Goal: Navigation & Orientation: Find specific page/section

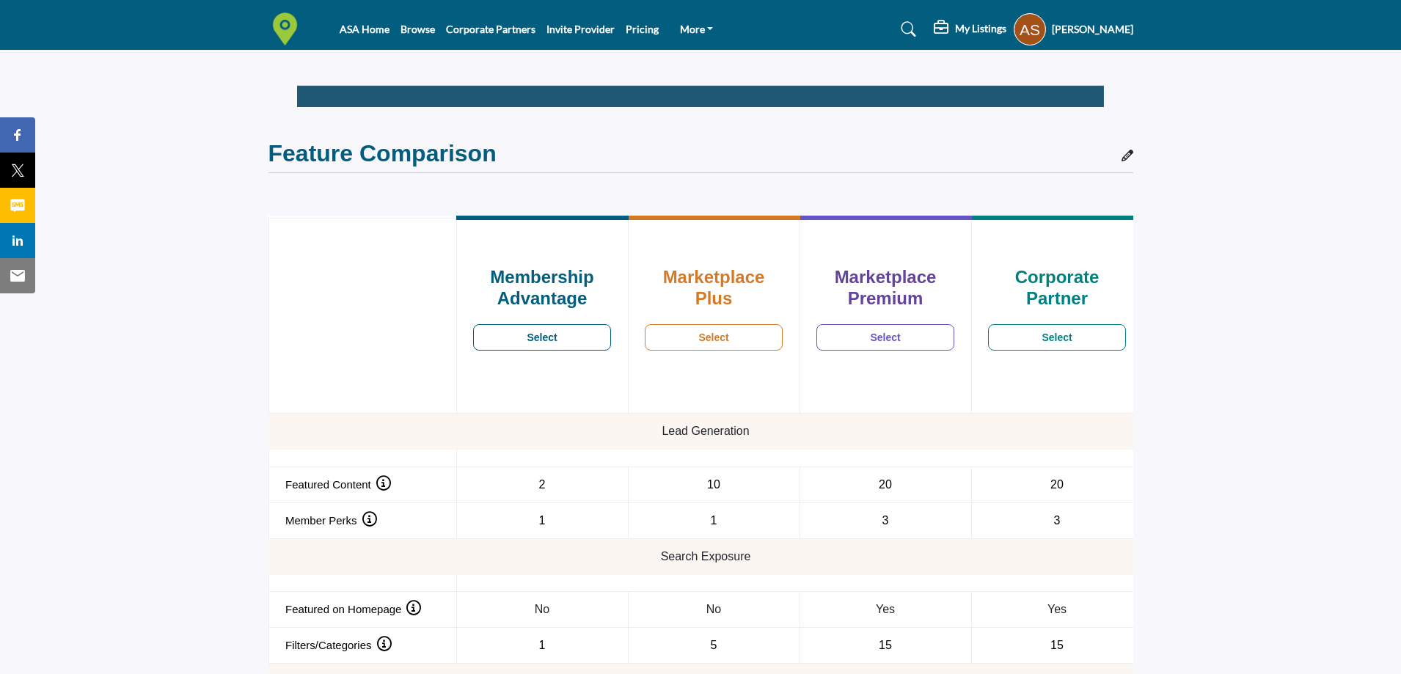
scroll to position [1100, 0]
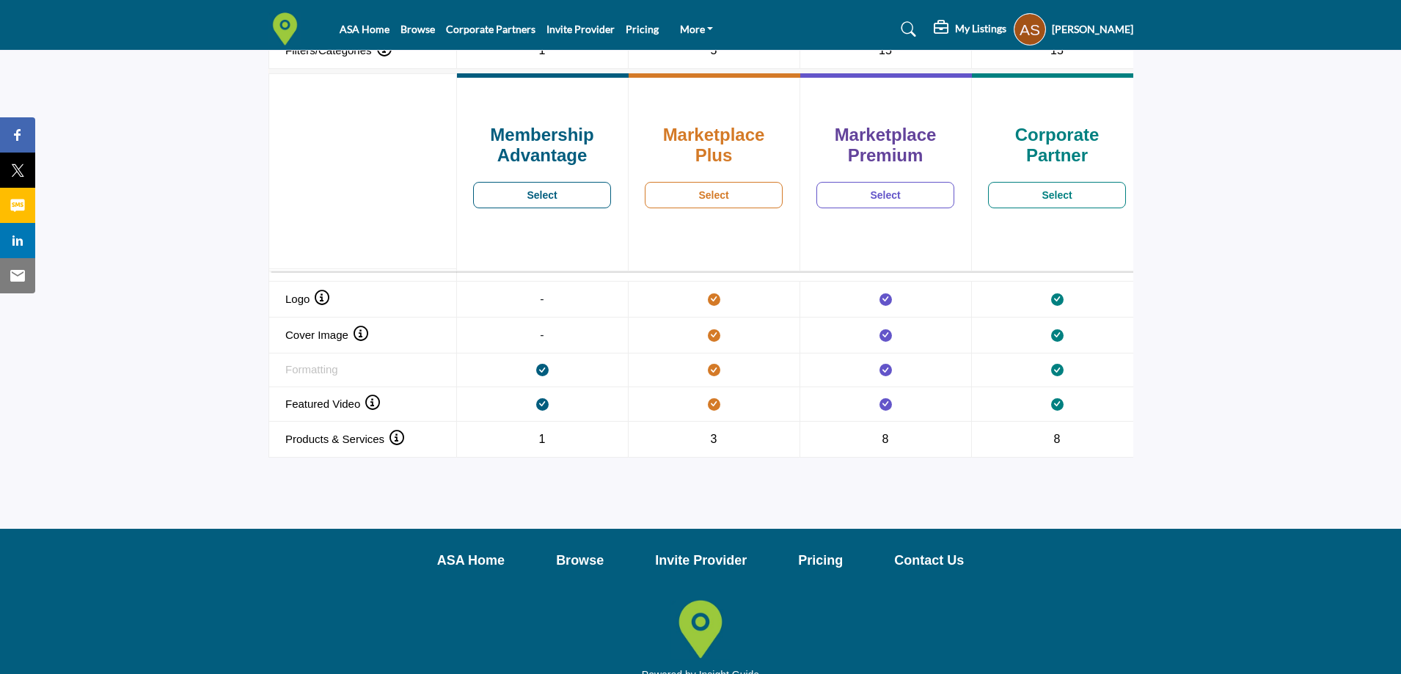
scroll to position [1212, 0]
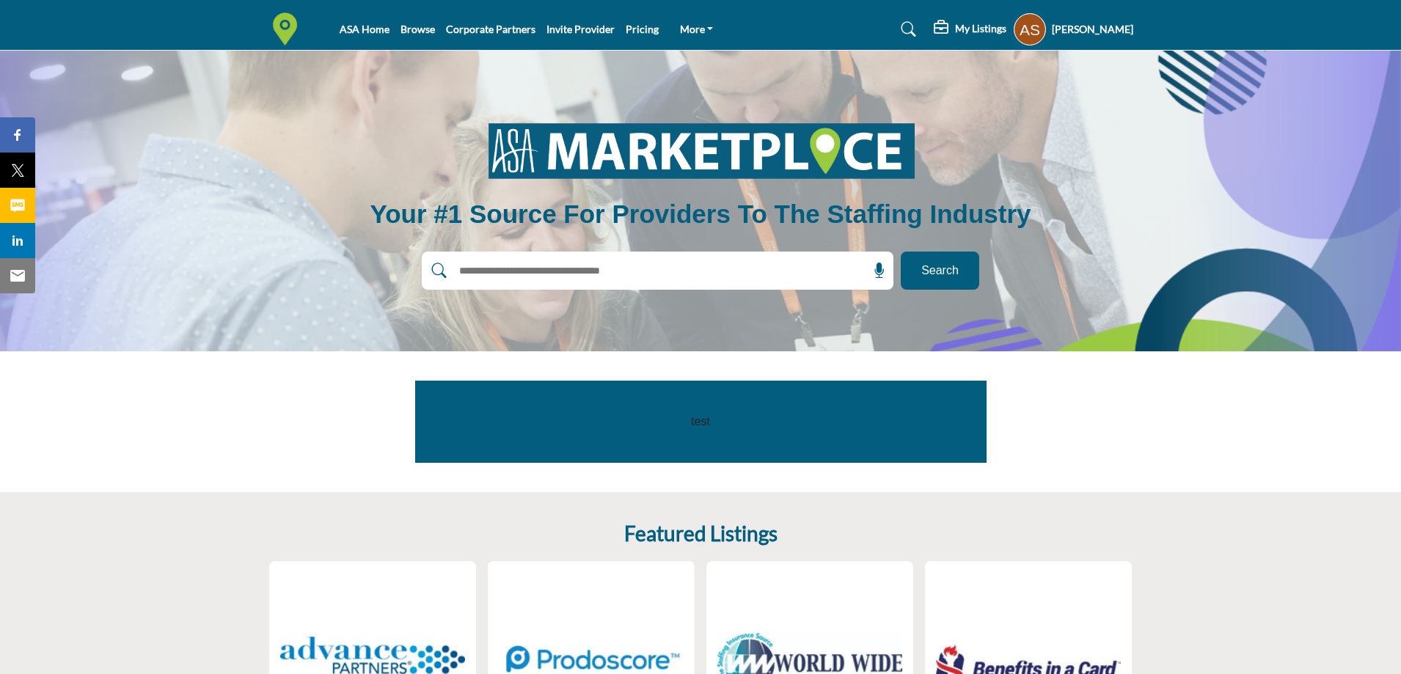
click at [935, 271] on span "Search" at bounding box center [939, 271] width 37 height 18
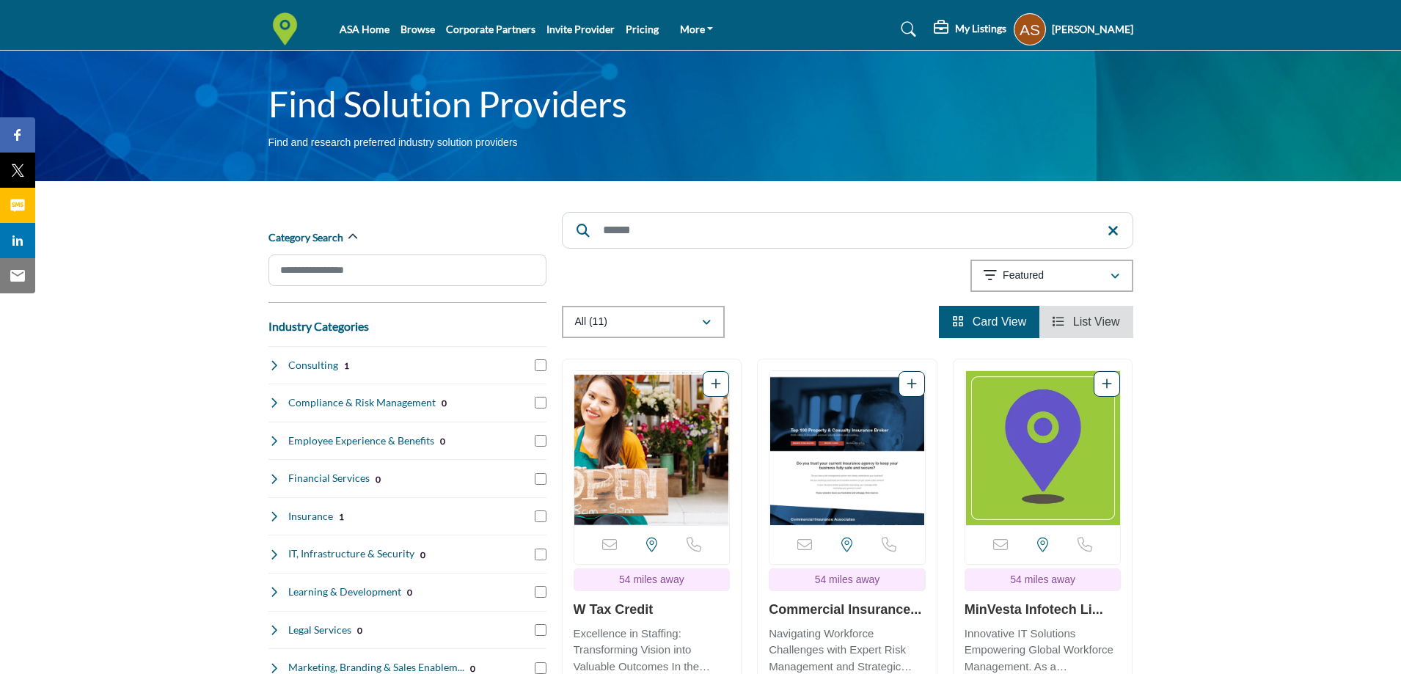
click at [1028, 26] on profile-featured-9d57d186-dcdc-4fd1-8698-ebbedcf867ac "Show hide supplier dropdown" at bounding box center [1030, 29] width 32 height 32
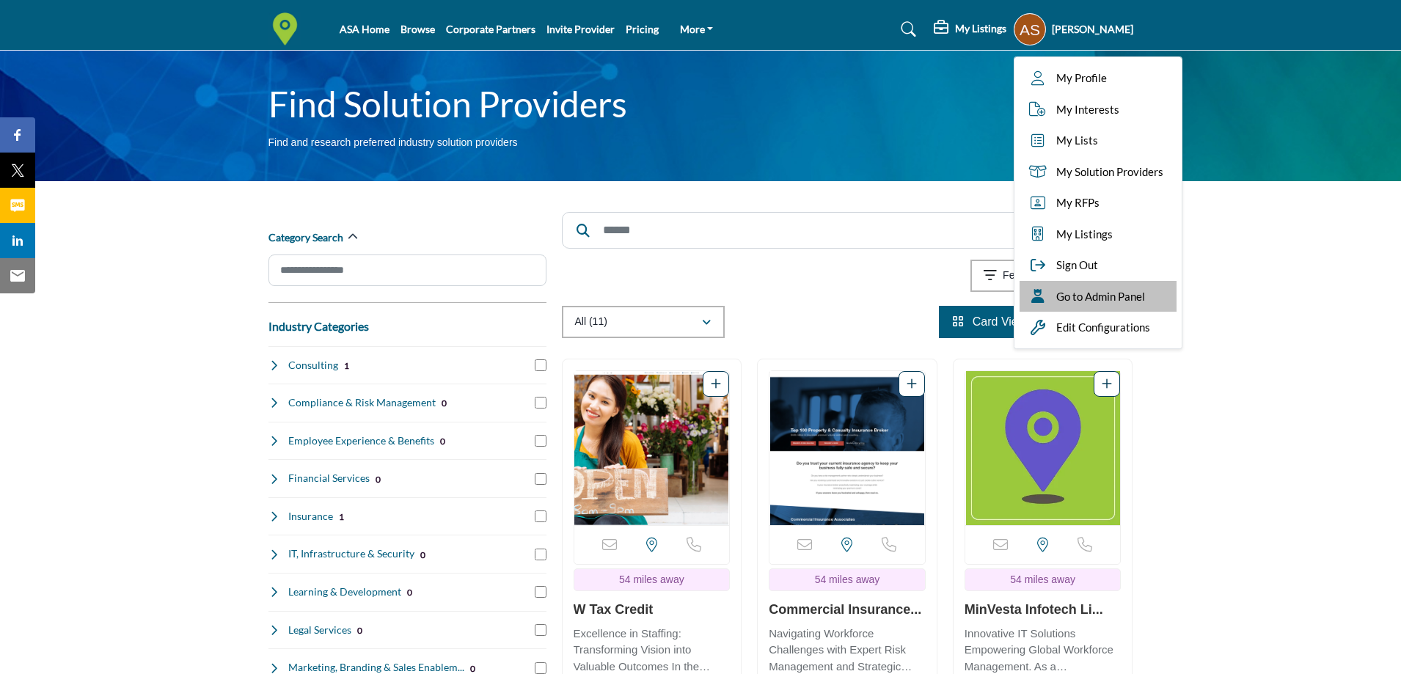
click at [1091, 296] on span "Go to Admin Panel" at bounding box center [1100, 296] width 89 height 17
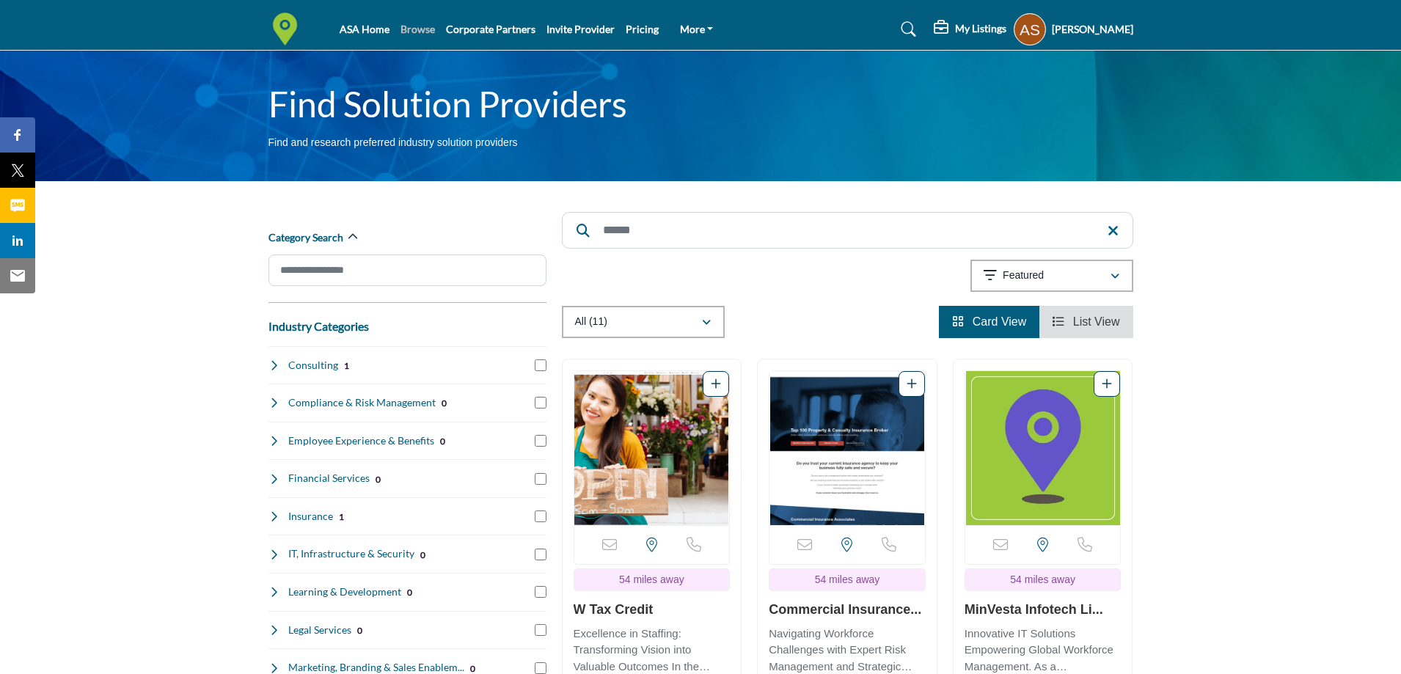
click at [414, 29] on link "Browse" at bounding box center [417, 29] width 34 height 12
